Goal: Find specific page/section: Find specific page/section

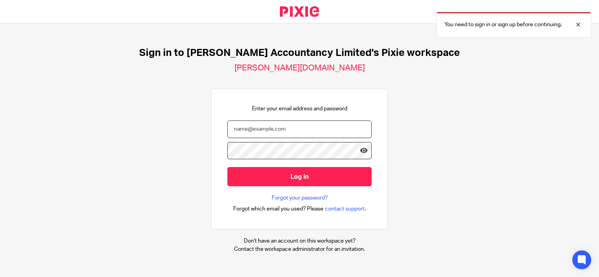
click at [262, 129] on input "email" at bounding box center [299, 130] width 144 height 18
type input "[PERSON_NAME][EMAIL_ADDRESS][DOMAIN_NAME]"
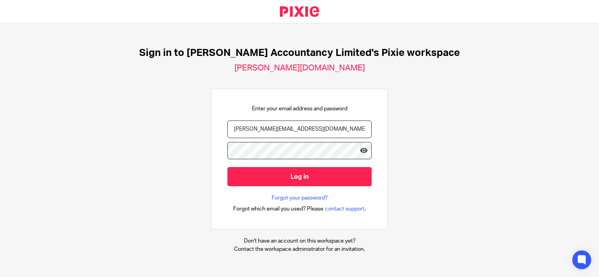
click at [227, 167] on input "Log in" at bounding box center [299, 176] width 144 height 19
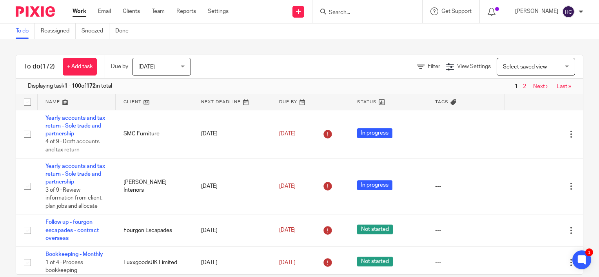
click at [352, 14] on input "Search" at bounding box center [363, 12] width 71 height 7
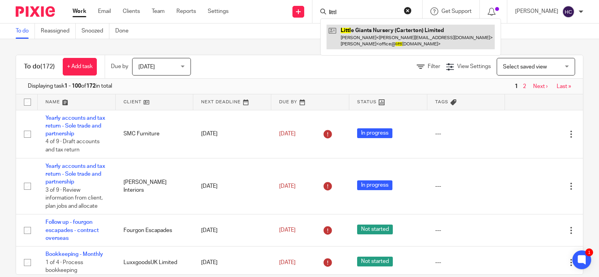
type input "littl"
click at [369, 41] on link at bounding box center [410, 37] width 168 height 24
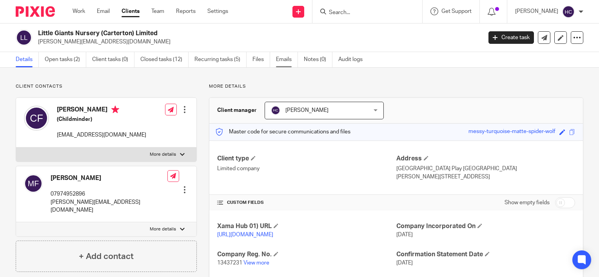
click at [288, 59] on link "Emails" at bounding box center [287, 59] width 22 height 15
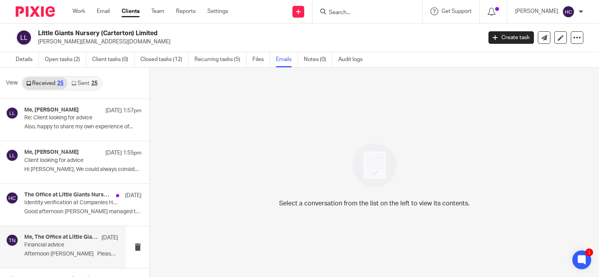
click at [74, 260] on div "Me, The Office at Little Giants Nursery [DATE] Financial advice Afternoon [PERS…" at bounding box center [71, 247] width 94 height 26
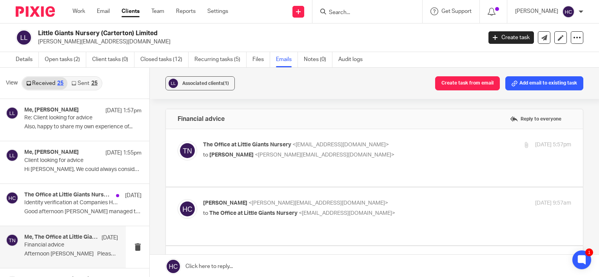
click at [271, 140] on label at bounding box center [374, 158] width 417 height 58
click at [178, 141] on input "checkbox" at bounding box center [177, 141] width 0 height 0
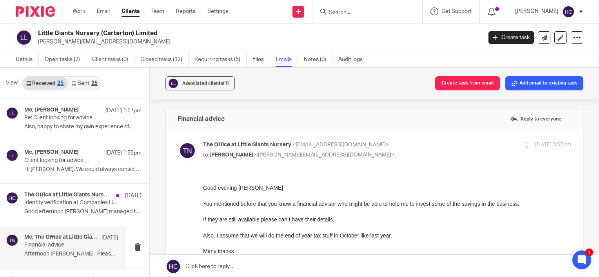
click at [178, 141] on input "checkbox" at bounding box center [177, 141] width 0 height 0
checkbox input "false"
